Goal: Navigation & Orientation: Find specific page/section

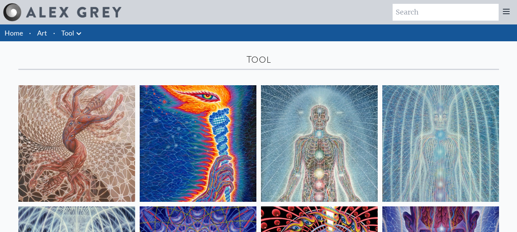
click at [77, 34] on icon at bounding box center [79, 33] width 5 height 3
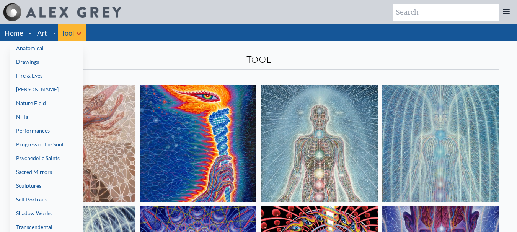
click at [184, 27] on div at bounding box center [258, 116] width 517 height 232
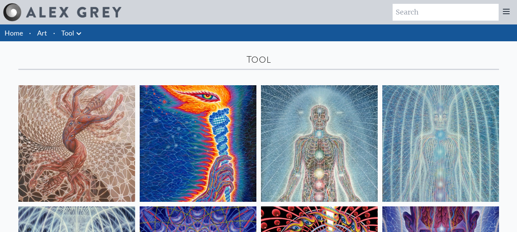
click at [81, 37] on icon at bounding box center [78, 33] width 9 height 9
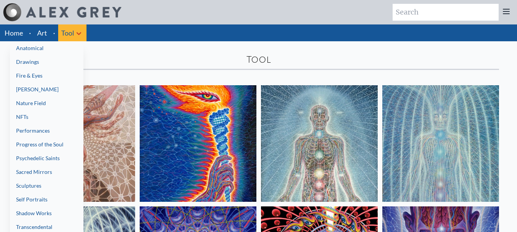
click at [48, 51] on link "Anatomical" at bounding box center [47, 48] width 74 height 14
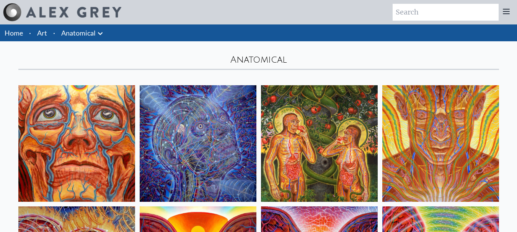
click at [103, 34] on icon at bounding box center [100, 33] width 9 height 9
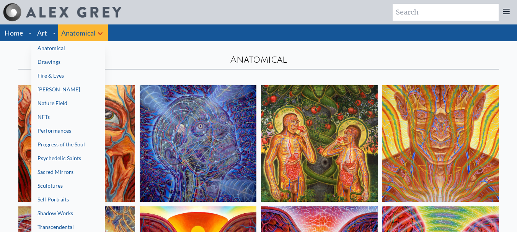
click at [87, 62] on link "Drawings" at bounding box center [68, 62] width 74 height 14
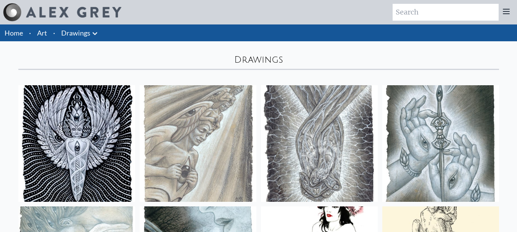
click at [96, 36] on icon at bounding box center [94, 33] width 9 height 9
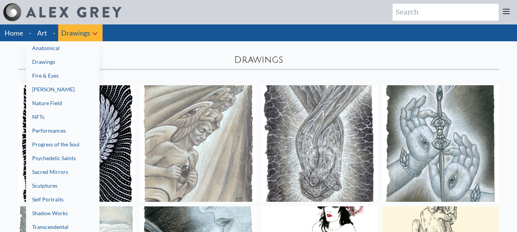
click at [85, 81] on link "Fire & Eyes" at bounding box center [63, 76] width 74 height 14
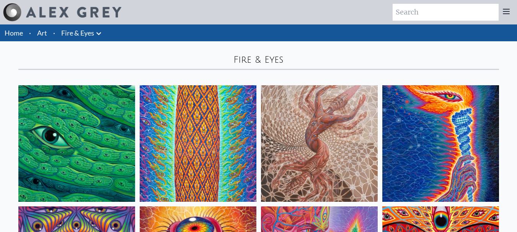
click at [102, 36] on icon at bounding box center [98, 33] width 9 height 9
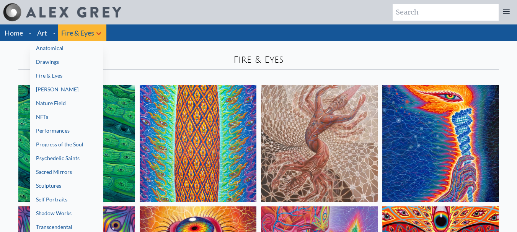
click at [87, 87] on link "[PERSON_NAME]" at bounding box center [67, 90] width 74 height 14
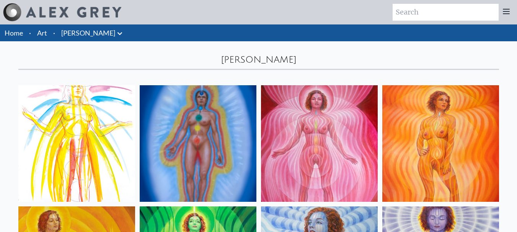
click at [98, 38] on li "[PERSON_NAME] Anatomical Drawings" at bounding box center [92, 33] width 69 height 17
click at [118, 34] on icon at bounding box center [120, 33] width 5 height 3
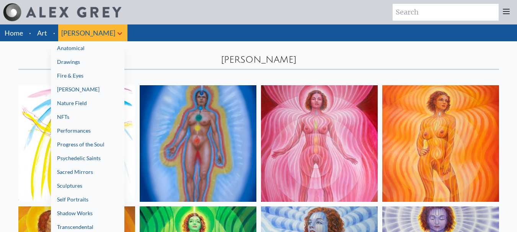
click at [71, 103] on link "Nature Field" at bounding box center [88, 103] width 74 height 14
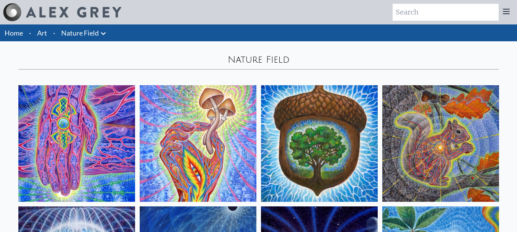
click at [109, 37] on li "Nature Field Anatomical Drawings" at bounding box center [84, 33] width 53 height 17
click at [103, 33] on icon at bounding box center [103, 33] width 9 height 9
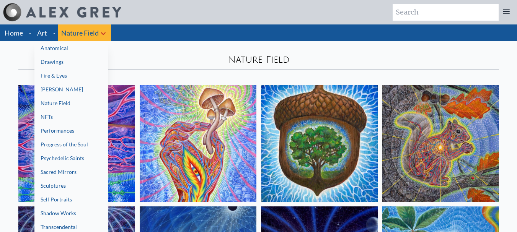
click at [83, 113] on link "NFTs" at bounding box center [71, 117] width 74 height 14
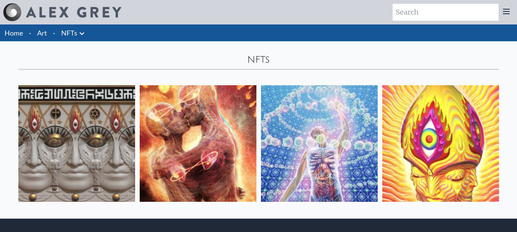
click at [80, 34] on icon at bounding box center [81, 33] width 9 height 9
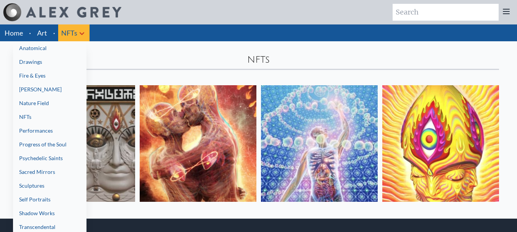
click at [53, 135] on link "Performances" at bounding box center [50, 131] width 74 height 14
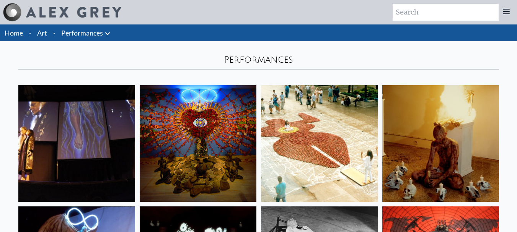
click at [110, 36] on icon at bounding box center [107, 33] width 9 height 9
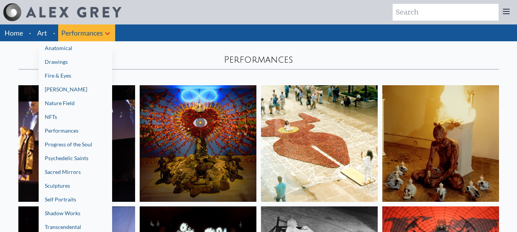
click at [90, 142] on link "Progress of the Soul" at bounding box center [76, 145] width 74 height 14
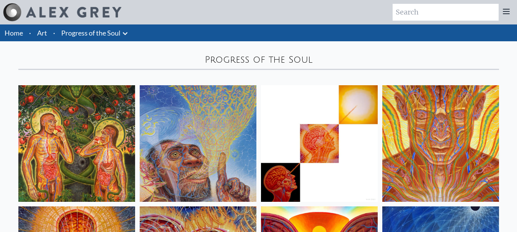
click at [130, 33] on icon at bounding box center [125, 33] width 9 height 9
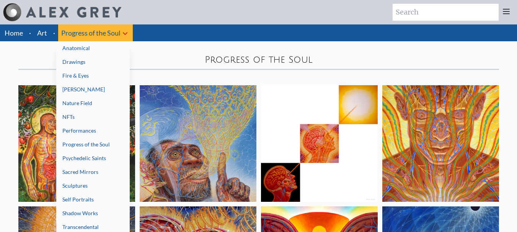
click at [107, 156] on link "Psychedelic Saints" at bounding box center [93, 159] width 74 height 14
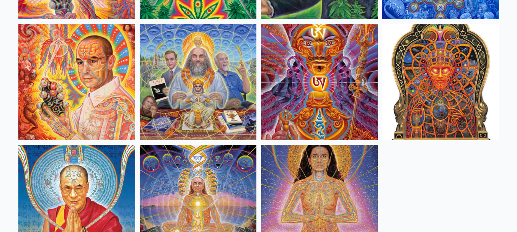
scroll to position [306, 0]
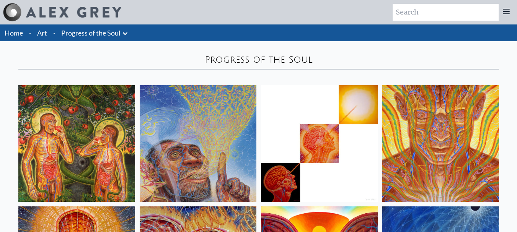
click at [132, 35] on li "Progress of the Soul Anatomical Drawings" at bounding box center [95, 33] width 75 height 17
click at [129, 37] on icon at bounding box center [125, 33] width 9 height 9
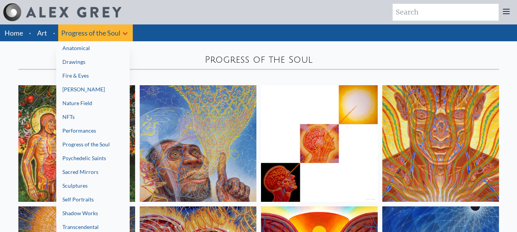
click at [90, 173] on link "Sacred Mirrors" at bounding box center [93, 172] width 74 height 14
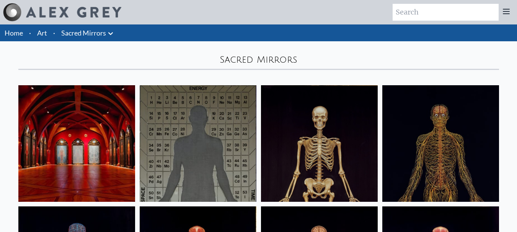
click at [113, 35] on icon at bounding box center [110, 33] width 9 height 9
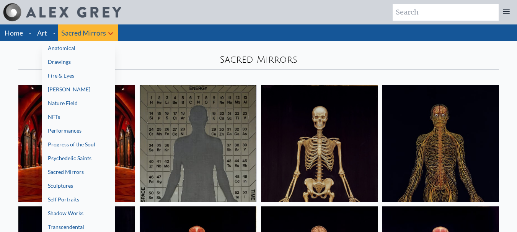
click at [92, 182] on link "Sculptures" at bounding box center [79, 186] width 74 height 14
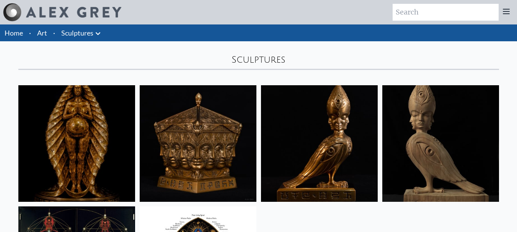
click at [100, 33] on icon at bounding box center [98, 33] width 5 height 3
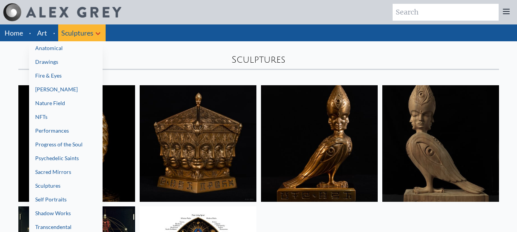
click at [65, 202] on link "Self Portraits" at bounding box center [66, 200] width 74 height 14
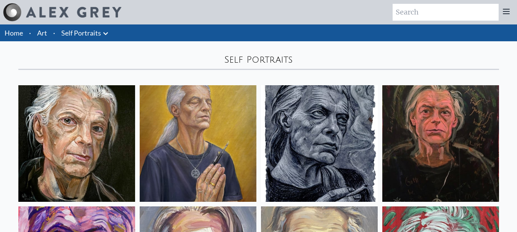
click at [107, 34] on icon at bounding box center [105, 33] width 9 height 9
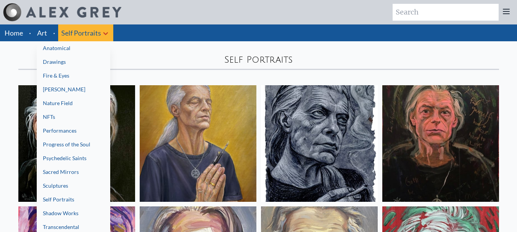
click at [69, 213] on link "Shadow Works" at bounding box center [74, 214] width 74 height 14
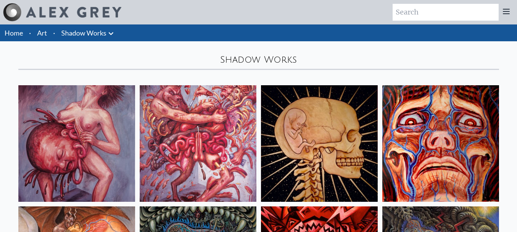
click at [112, 29] on icon at bounding box center [110, 33] width 9 height 9
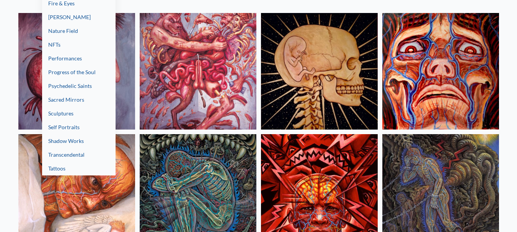
scroll to position [77, 0]
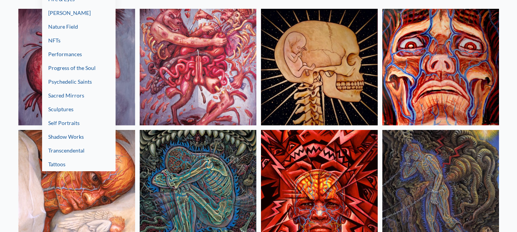
click at [80, 154] on link "Transcendental" at bounding box center [79, 151] width 74 height 14
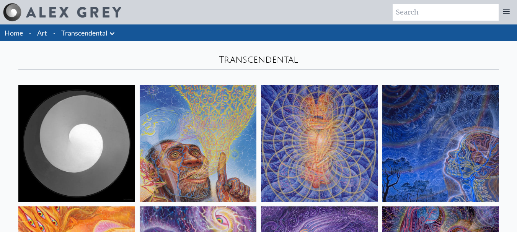
click at [114, 34] on icon at bounding box center [112, 33] width 9 height 9
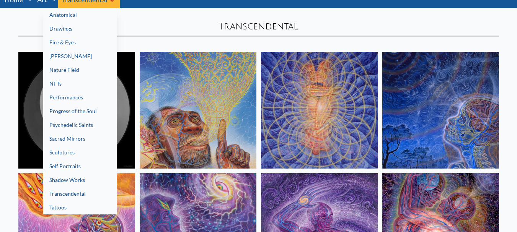
scroll to position [38, 0]
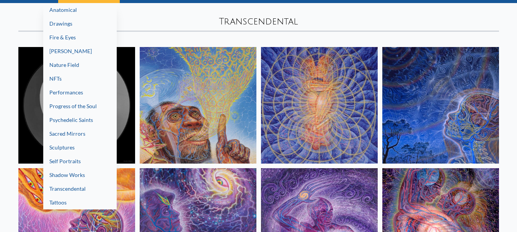
click at [89, 207] on link "Tattoos" at bounding box center [80, 203] width 74 height 14
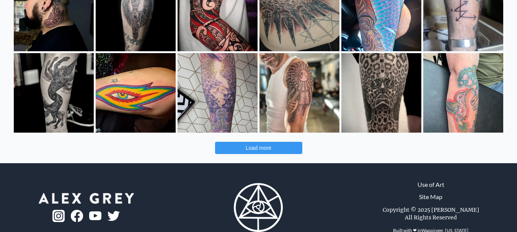
scroll to position [306, 0]
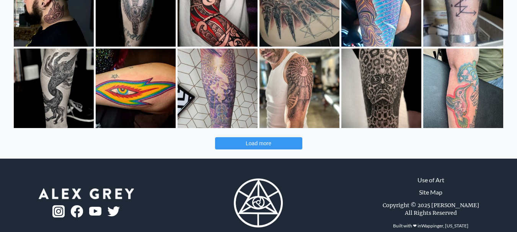
click at [273, 145] on button "Load more" at bounding box center [258, 143] width 87 height 12
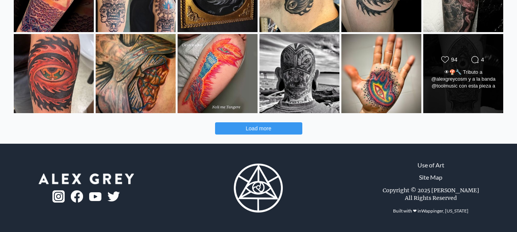
scroll to position [646, 0]
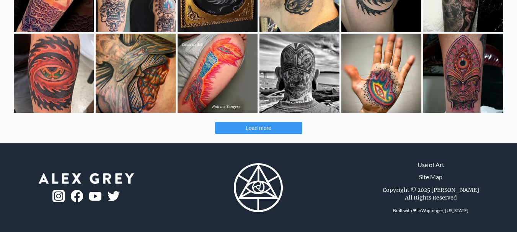
click at [248, 125] on button "Load more" at bounding box center [258, 128] width 87 height 12
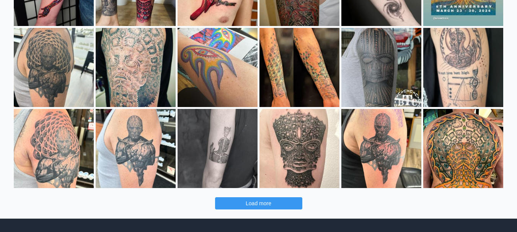
scroll to position [914, 0]
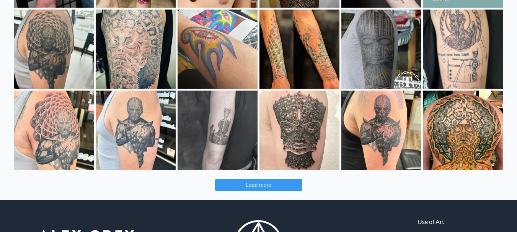
click at [269, 189] on button "Load more" at bounding box center [258, 185] width 87 height 12
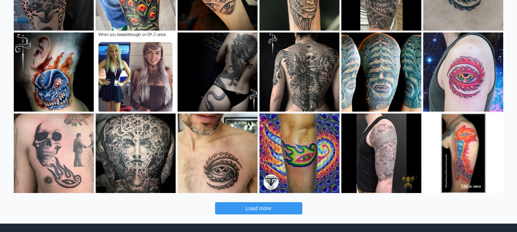
scroll to position [1259, 0]
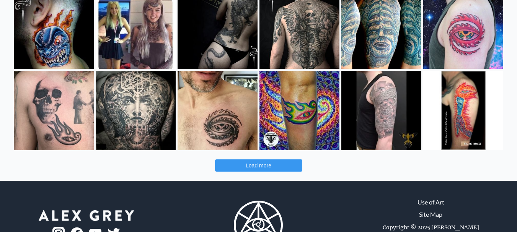
click at [283, 162] on button "Load more" at bounding box center [258, 166] width 87 height 12
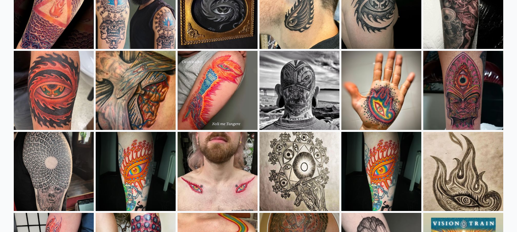
scroll to position [466, 0]
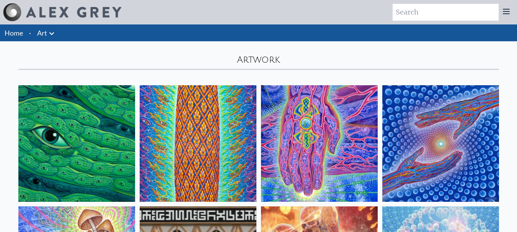
click at [13, 35] on link "Home" at bounding box center [14, 33] width 18 height 8
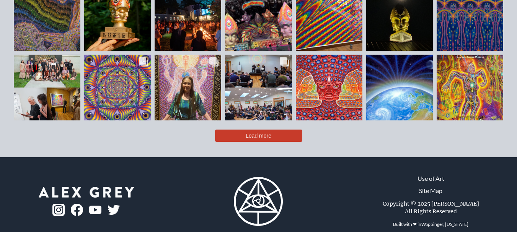
scroll to position [1643, 0]
click at [281, 129] on button "Load more" at bounding box center [258, 135] width 87 height 12
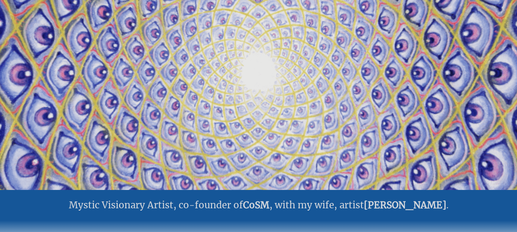
scroll to position [0, 0]
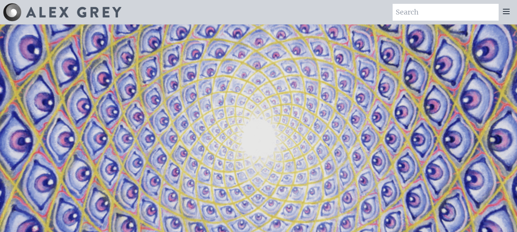
click at [508, 13] on icon at bounding box center [506, 11] width 9 height 9
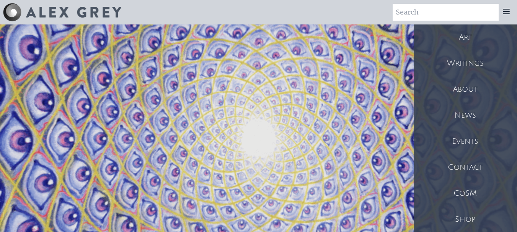
click at [467, 37] on div "Art" at bounding box center [465, 38] width 103 height 26
